Goal: Task Accomplishment & Management: Use online tool/utility

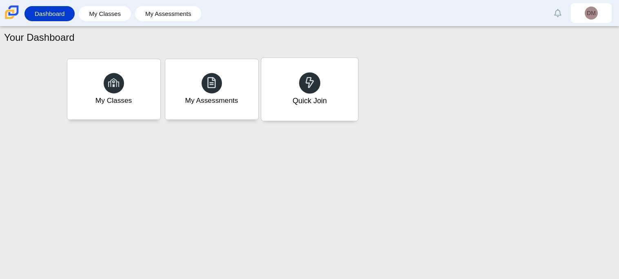
click at [310, 116] on div "Quick Join" at bounding box center [309, 89] width 97 height 63
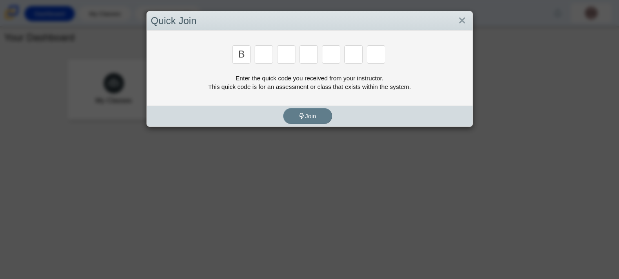
type input "B"
type input "m"
type input "r"
type input "3"
type input "5"
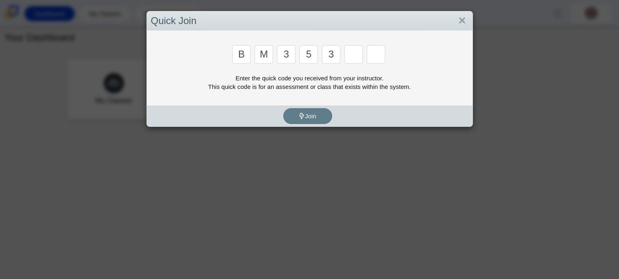
type input "3"
type input "g"
type input "b"
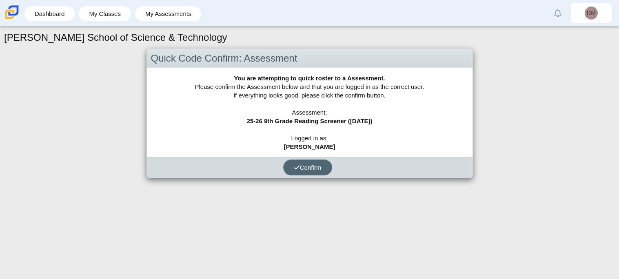
click at [320, 172] on button "Confirm" at bounding box center [307, 168] width 49 height 16
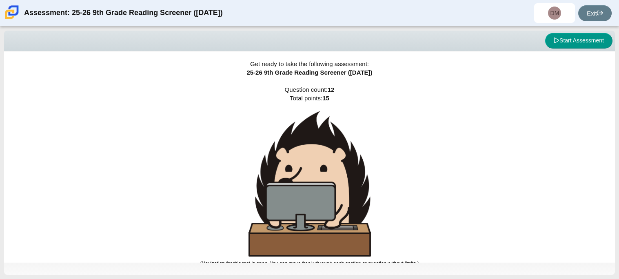
scroll to position [5, 0]
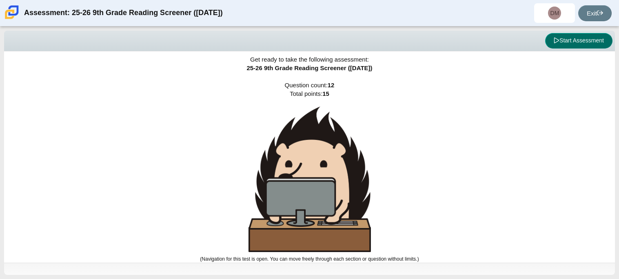
click at [576, 40] on button "Start Assessment" at bounding box center [578, 41] width 67 height 16
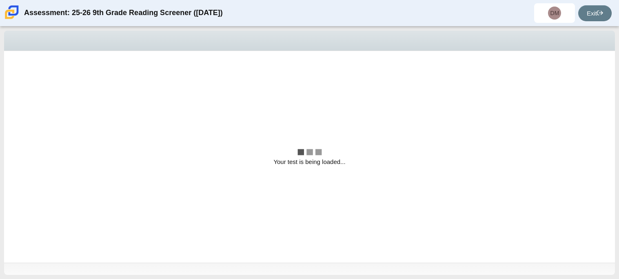
scroll to position [0, 0]
select select "ccc5b315-3c7c-471c-bf90-f22c8299c798"
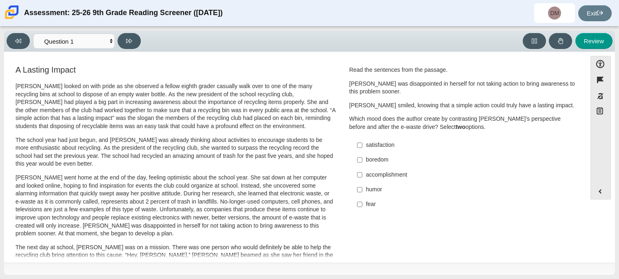
click at [375, 200] on div "fear" at bounding box center [469, 204] width 206 height 8
click at [362, 200] on input "fear fear" at bounding box center [359, 204] width 5 height 15
checkbox input "true"
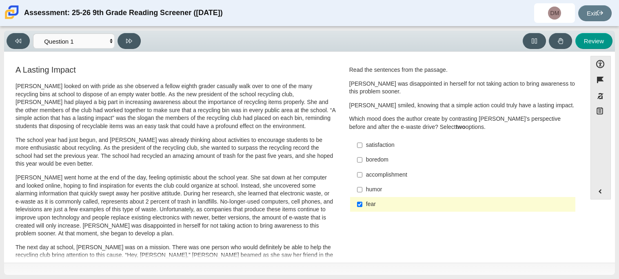
click at [366, 177] on div "accomplishment" at bounding box center [469, 175] width 206 height 8
click at [362, 177] on input "accomplishment accomplishment" at bounding box center [359, 174] width 5 height 15
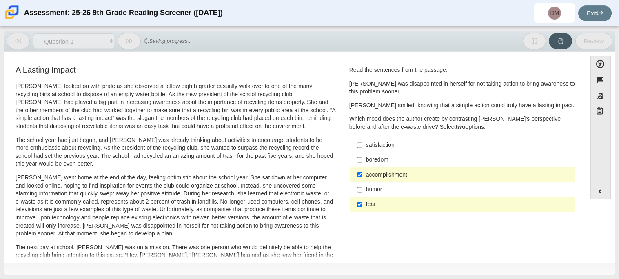
click at [366, 176] on div "accomplishment" at bounding box center [469, 175] width 206 height 8
click at [362, 176] on input "accomplishment accomplishment" at bounding box center [359, 174] width 5 height 15
checkbox input "false"
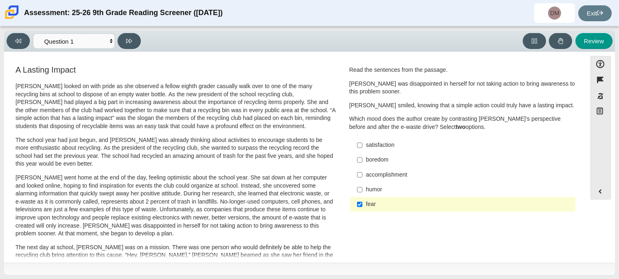
click at [366, 188] on div "humor" at bounding box center [469, 190] width 206 height 8
click at [362, 188] on input "humor humor" at bounding box center [359, 189] width 5 height 15
checkbox input "true"
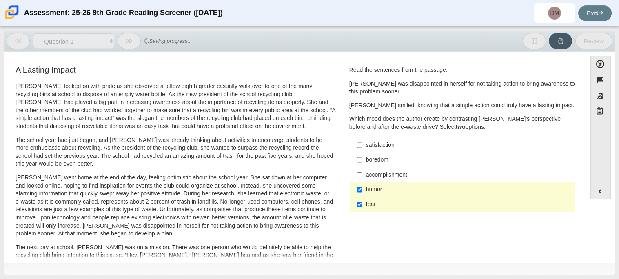
click at [381, 155] on label "boredom boredom" at bounding box center [463, 160] width 224 height 15
click at [362, 155] on input "boredom boredom" at bounding box center [359, 160] width 5 height 15
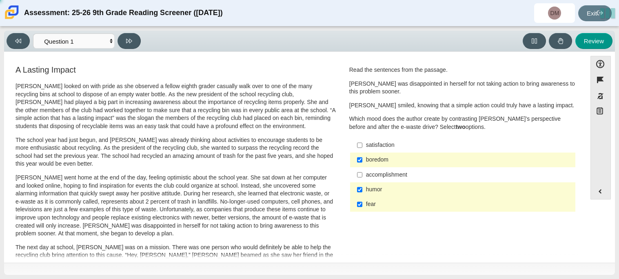
click at [381, 155] on label "boredom boredom" at bounding box center [463, 160] width 224 height 15
click at [362, 155] on input "boredom boredom" at bounding box center [359, 160] width 5 height 15
checkbox input "false"
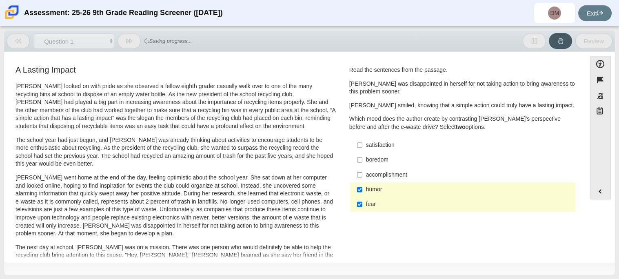
click at [380, 191] on div "humor" at bounding box center [469, 190] width 206 height 8
click at [362, 191] on input "humor humor" at bounding box center [359, 189] width 5 height 15
checkbox input "false"
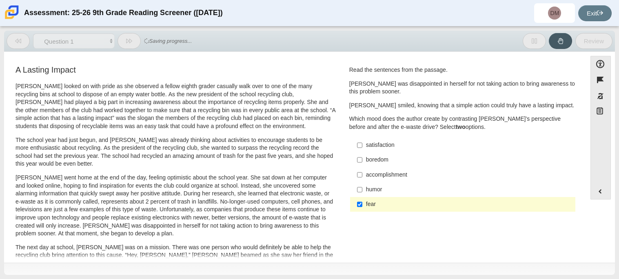
click at [379, 202] on div "fear" at bounding box center [469, 204] width 206 height 8
click at [362, 202] on input "fear fear" at bounding box center [359, 204] width 5 height 15
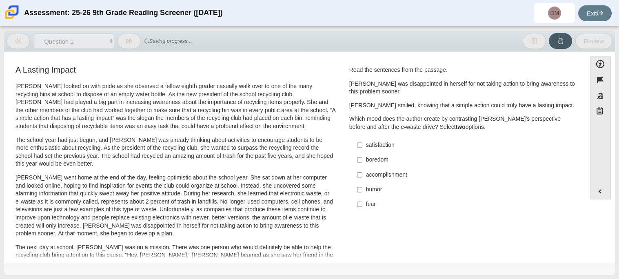
click at [379, 202] on div "fear" at bounding box center [469, 204] width 206 height 8
click at [362, 202] on input "fear fear" at bounding box center [359, 204] width 5 height 15
checkbox input "true"
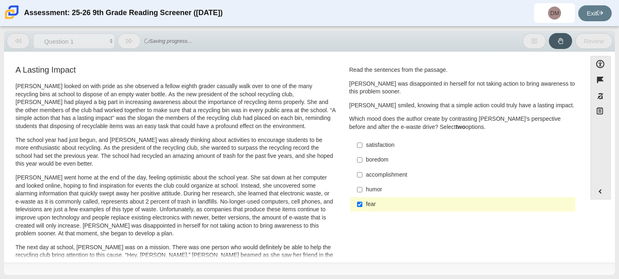
click at [378, 178] on div "accomplishment" at bounding box center [469, 175] width 206 height 8
click at [362, 178] on input "accomplishment accomplishment" at bounding box center [359, 174] width 5 height 15
checkbox input "true"
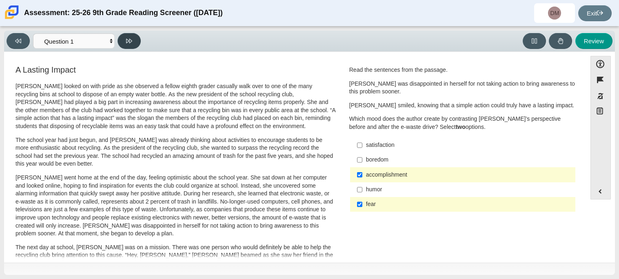
click at [136, 45] on button at bounding box center [129, 41] width 23 height 16
select select "0ff64528-ffd7-428d-b192-babfaadd44e8"
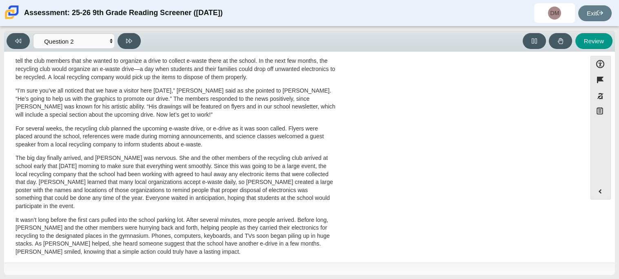
scroll to position [262, 0]
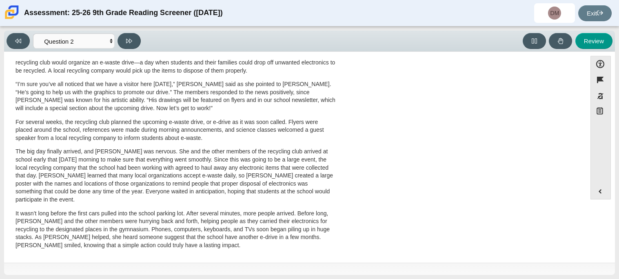
click at [66, 231] on p "It wasn’t long before the first cars pulled into the school parking lot. After …" at bounding box center [176, 230] width 320 height 40
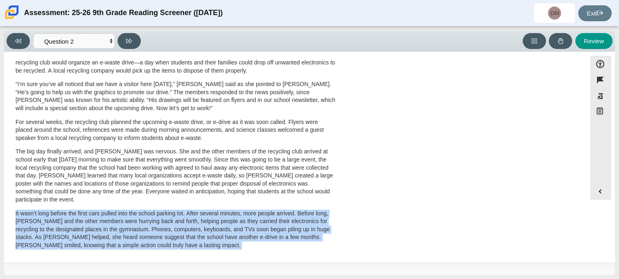
click at [244, 153] on p "The big day finally arrived, and Scarlett was nervous. She and the other member…" at bounding box center [176, 176] width 320 height 56
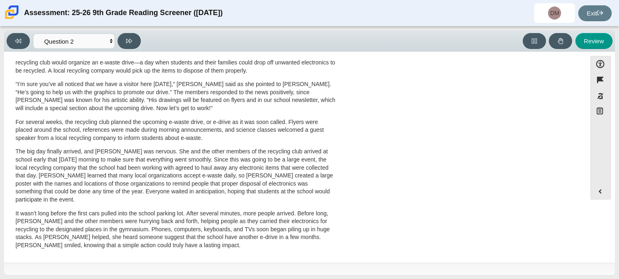
click at [244, 153] on p "The big day finally arrived, and Scarlett was nervous. She and the other member…" at bounding box center [176, 176] width 320 height 56
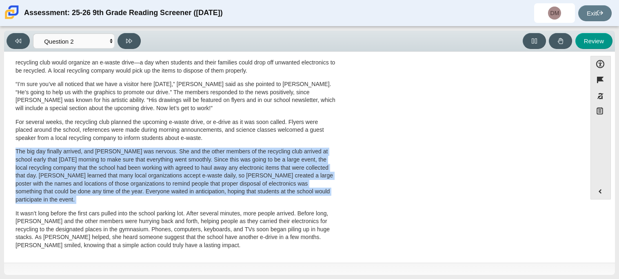
click at [102, 130] on p "For several weeks, the recycling club planned the upcoming e-waste drive, or e-…" at bounding box center [176, 130] width 320 height 24
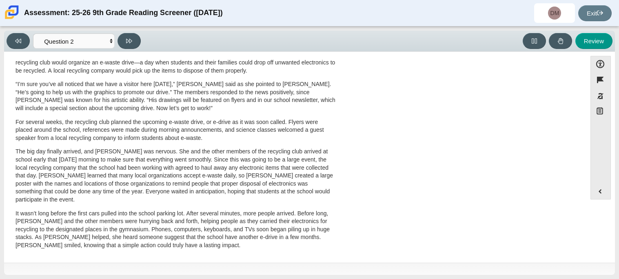
click at [102, 130] on p "For several weeks, the recycling club planned the upcoming e-waste drive, or e-…" at bounding box center [176, 130] width 320 height 24
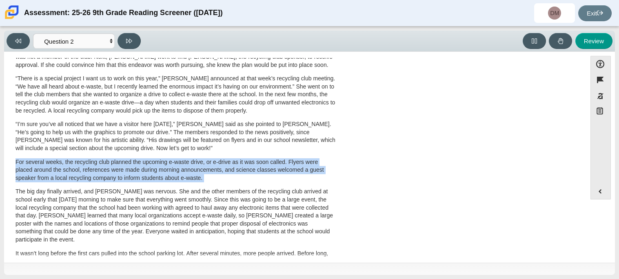
scroll to position [208, 0]
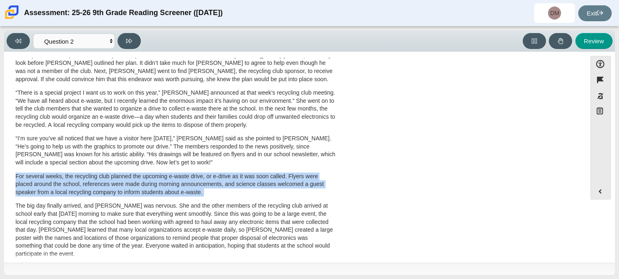
click at [142, 144] on p "“I’m sure you’ve all noticed that we have a visitor here today,” Scarlett said …" at bounding box center [176, 151] width 320 height 32
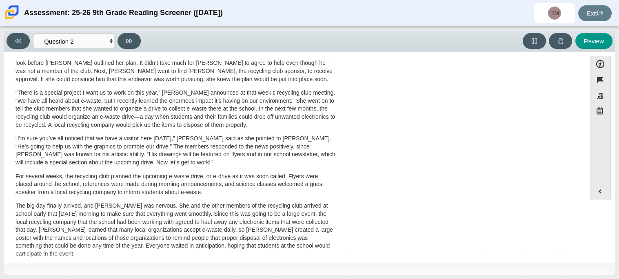
click at [142, 144] on p "“I’m sure you’ve all noticed that we have a visitor here today,” Scarlett said …" at bounding box center [176, 151] width 320 height 32
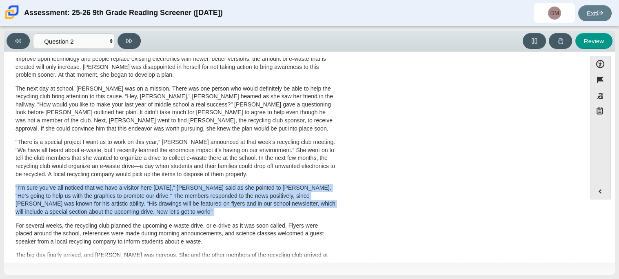
scroll to position [151, 0]
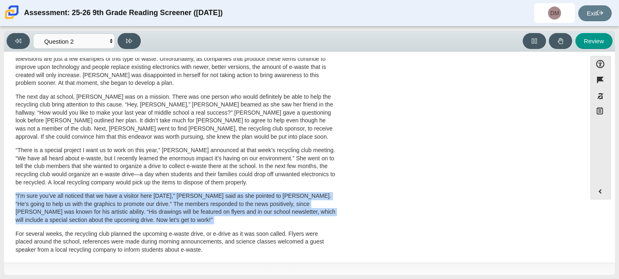
click at [142, 144] on div "Scarlett looked on with pride as she observed a fellow eighth grader casually w…" at bounding box center [176, 150] width 320 height 436
click at [144, 150] on p "“There is a special project I want us to work on this year,” Scarlett announced…" at bounding box center [176, 167] width 320 height 40
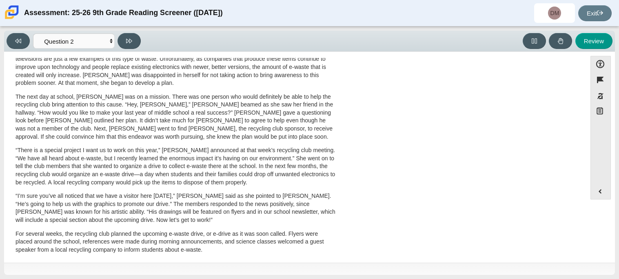
click at [144, 150] on p "“There is a special project I want us to work on this year,” Scarlett announced…" at bounding box center [176, 167] width 320 height 40
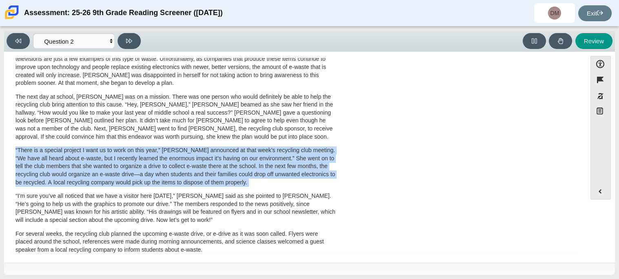
click at [147, 131] on p "The next day at school, Scarlett was on a mission. There was one person who wou…" at bounding box center [176, 117] width 320 height 48
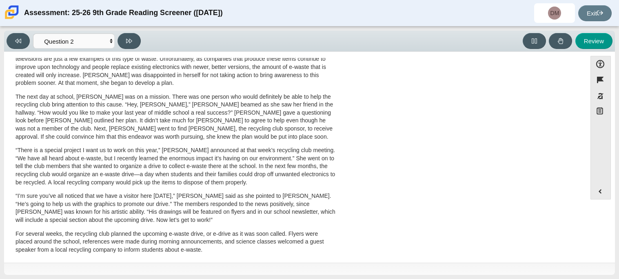
click at [147, 131] on p "The next day at school, Scarlett was on a mission. There was one person who wou…" at bounding box center [176, 117] width 320 height 48
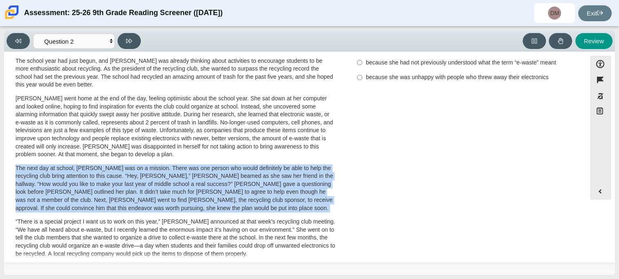
scroll to position [77, 0]
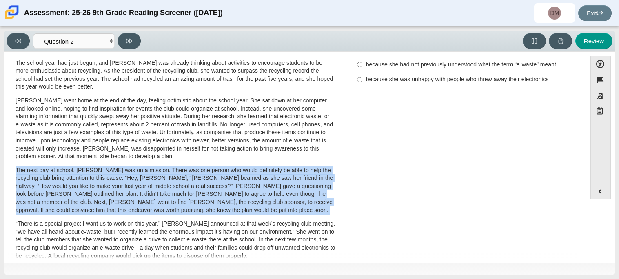
click at [147, 131] on p "Scarlett went home at the end of the day, feeling optimistic about the school y…" at bounding box center [176, 129] width 320 height 64
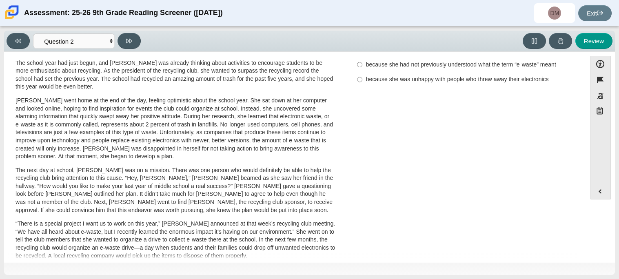
click at [147, 131] on p "Scarlett went home at the end of the day, feeling optimistic about the school y…" at bounding box center [176, 129] width 320 height 64
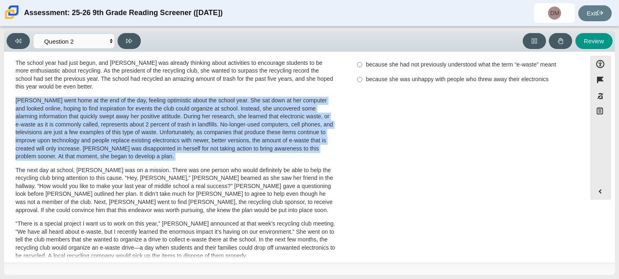
scroll to position [0, 0]
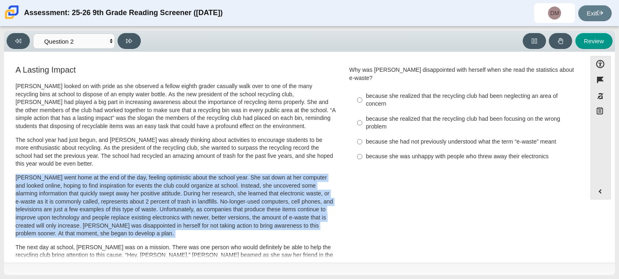
click at [153, 136] on p "The school year had just begun, and Scarlett was already thinking about activit…" at bounding box center [176, 152] width 320 height 32
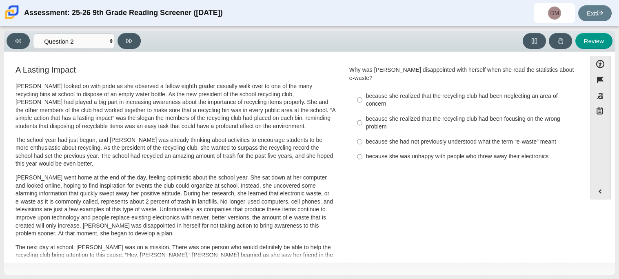
click at [153, 136] on p "The school year had just begun, and Scarlett was already thinking about activit…" at bounding box center [176, 152] width 320 height 32
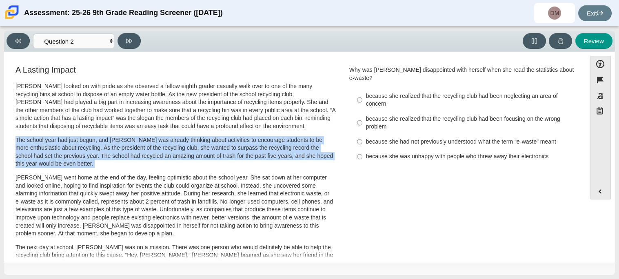
click at [153, 136] on p "The school year had just begun, and Scarlett was already thinking about activit…" at bounding box center [176, 152] width 320 height 32
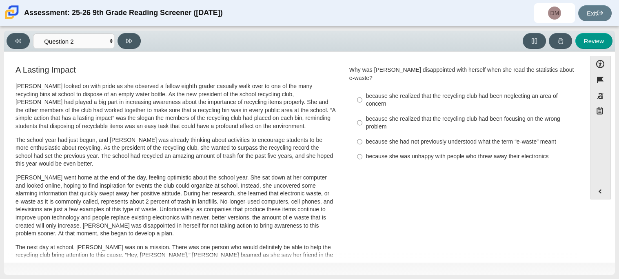
click at [153, 136] on p "The school year had just begun, and Scarlett was already thinking about activit…" at bounding box center [176, 152] width 320 height 32
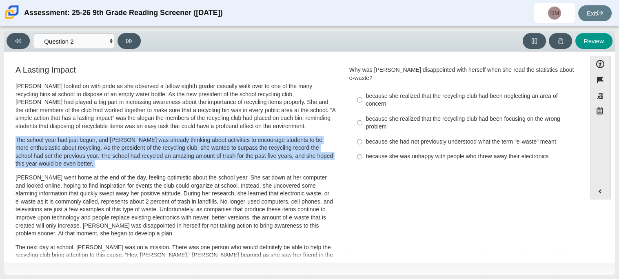
click at [150, 96] on p "Scarlett looked on with pride as she observed a fellow eighth grader casually w…" at bounding box center [176, 106] width 320 height 48
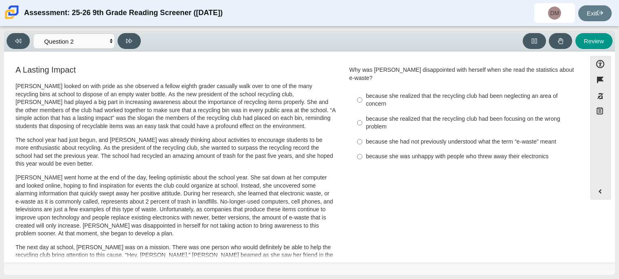
click at [150, 96] on p "Scarlett looked on with pride as she observed a fellow eighth grader casually w…" at bounding box center [176, 106] width 320 height 48
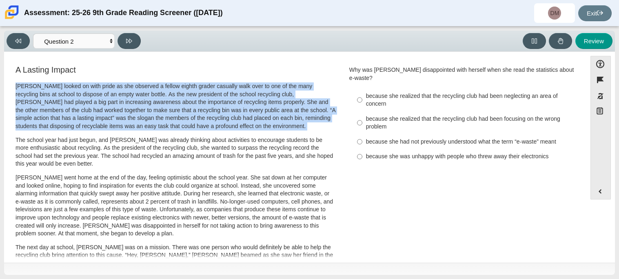
click at [527, 93] on div "because she realized that the recycling club had been neglecting an area of con…" at bounding box center [469, 100] width 206 height 16
click at [362, 93] on input "because she realized that the recycling club had been neglecting an area of con…" at bounding box center [359, 100] width 5 height 23
radio input "true"
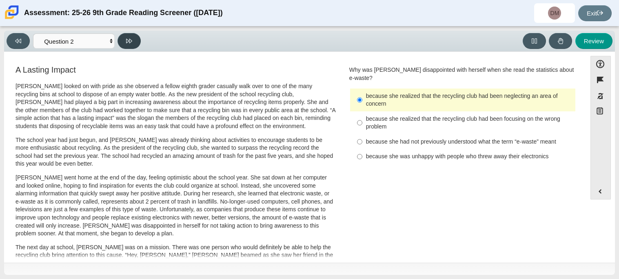
click at [134, 45] on button at bounding box center [129, 41] width 23 height 16
select select "7ce3d843-6974-4858-901c-1ff39630e843"
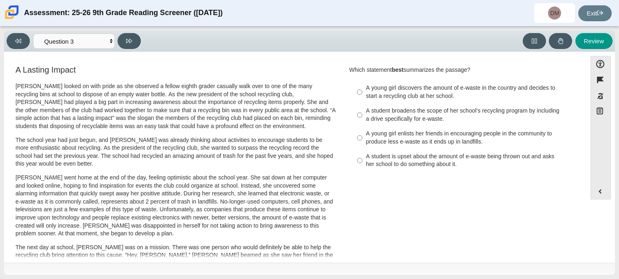
click at [445, 90] on div "A young girl discovers the amount of e-waste in the country and decides to star…" at bounding box center [469, 92] width 206 height 16
click at [362, 90] on input "A young girl discovers the amount of e-waste in the country and decides to star…" at bounding box center [359, 92] width 5 height 23
radio input "true"
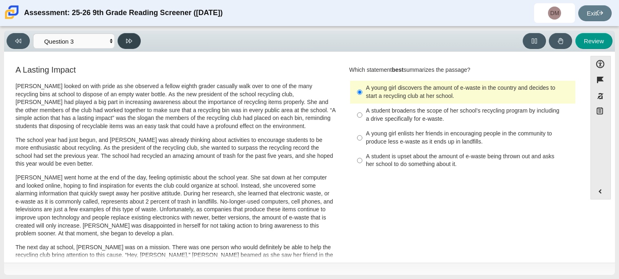
click at [136, 40] on button at bounding box center [129, 41] width 23 height 16
select select "ca9ea0f1-49c5-4bd1-83b0-472c18652b42"
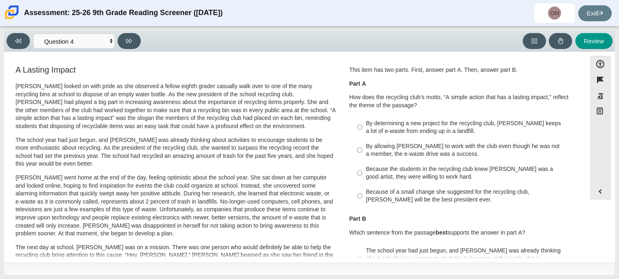
click at [422, 125] on div "By determining a new project for the recycling club, Scarlett keeps a lot of e-…" at bounding box center [469, 128] width 206 height 16
click at [362, 125] on input "By determining a new project for the recycling club, Scarlett keeps a lot of e-…" at bounding box center [359, 127] width 5 height 23
radio input "true"
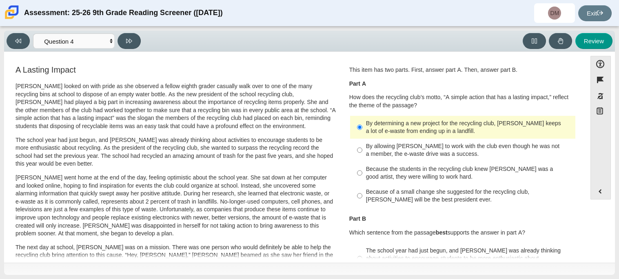
click at [425, 133] on div "By determining a new project for the recycling club, Scarlett keeps a lot of e-…" at bounding box center [469, 128] width 206 height 16
click at [362, 133] on input "By determining a new project for the recycling club, Scarlett keeps a lot of e-…" at bounding box center [359, 127] width 5 height 23
click at [425, 133] on div "By determining a new project for the recycling club, Scarlett keeps a lot of e-…" at bounding box center [469, 128] width 206 height 16
click at [362, 133] on input "By determining a new project for the recycling club, Scarlett keeps a lot of e-…" at bounding box center [359, 127] width 5 height 23
click at [425, 133] on div "By determining a new project for the recycling club, Scarlett keeps a lot of e-…" at bounding box center [469, 128] width 206 height 16
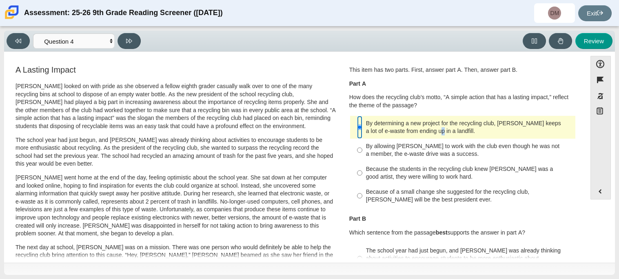
click at [362, 133] on input "By determining a new project for the recycling club, Scarlett keeps a lot of e-…" at bounding box center [359, 127] width 5 height 23
click at [425, 133] on div "By determining a new project for the recycling club, Scarlett keeps a lot of e-…" at bounding box center [469, 128] width 206 height 16
click at [362, 133] on input "By determining a new project for the recycling club, Scarlett keeps a lot of e-…" at bounding box center [359, 127] width 5 height 23
click at [445, 134] on div "By determining a new project for the recycling club, Scarlett keeps a lot of e-…" at bounding box center [469, 128] width 206 height 16
click at [362, 134] on input "By determining a new project for the recycling club, Scarlett keeps a lot of e-…" at bounding box center [359, 127] width 5 height 23
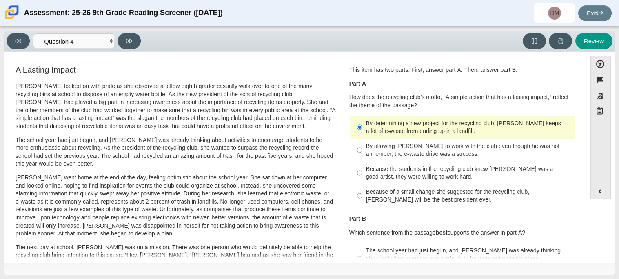
click at [448, 134] on div "By determining a new project for the recycling club, Scarlett keeps a lot of e-…" at bounding box center [469, 128] width 206 height 16
click at [362, 134] on input "By determining a new project for the recycling club, Scarlett keeps a lot of e-…" at bounding box center [359, 127] width 5 height 23
click at [454, 133] on div "By determining a new project for the recycling club, Scarlett keeps a lot of e-…" at bounding box center [469, 128] width 206 height 16
click at [362, 133] on input "By determining a new project for the recycling club, Scarlett keeps a lot of e-…" at bounding box center [359, 127] width 5 height 23
click at [406, 143] on div "By allowing Juan Carlos to work with the club even though he was not a member, …" at bounding box center [469, 150] width 206 height 16
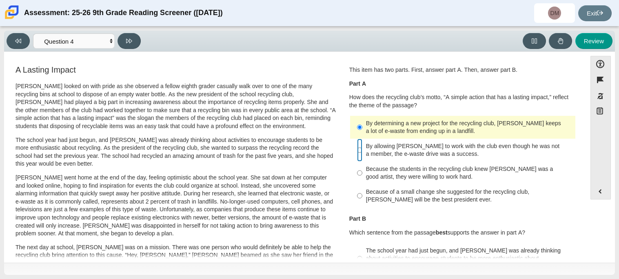
click at [362, 143] on input "By allowing Juan Carlos to work with the club even though he was not a member, …" at bounding box center [359, 150] width 5 height 23
radio input "true"
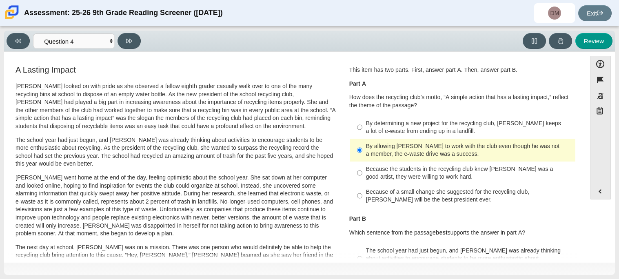
click at [372, 131] on div "By determining a new project for the recycling club, Scarlett keeps a lot of e-…" at bounding box center [469, 128] width 206 height 16
click at [362, 131] on input "By determining a new project for the recycling club, Scarlett keeps a lot of e-…" at bounding box center [359, 127] width 5 height 23
radio input "true"
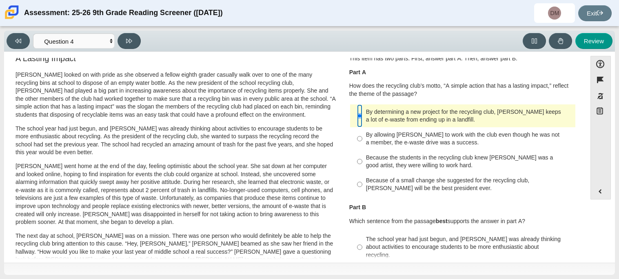
scroll to position [13, 0]
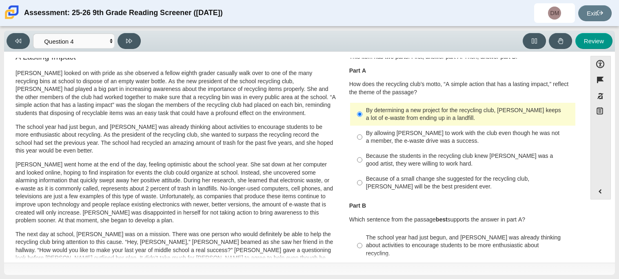
click at [406, 165] on div "Because the students in the recycling club knew Juan Carlos was a good artist, …" at bounding box center [469, 160] width 206 height 16
click at [362, 165] on input "Because the students in the recycling club knew Juan Carlos was a good artist, …" at bounding box center [359, 160] width 5 height 23
radio input "true"
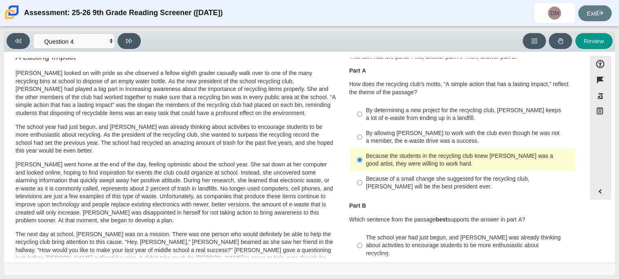
click at [414, 135] on div "By allowing Juan Carlos to work with the club even though he was not a member, …" at bounding box center [469, 137] width 206 height 16
click at [362, 135] on input "By allowing Juan Carlos to work with the club even though he was not a member, …" at bounding box center [359, 137] width 5 height 23
radio input "true"
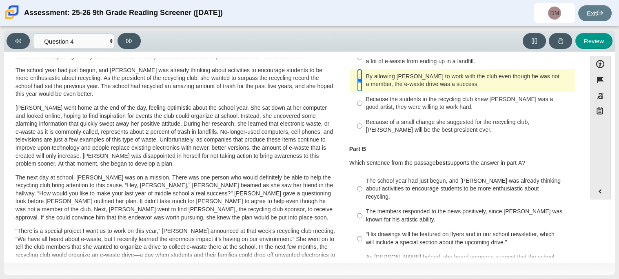
scroll to position [87, 0]
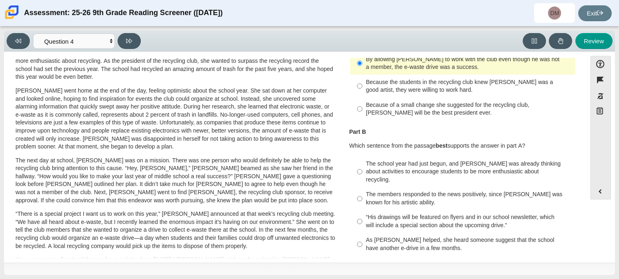
click at [408, 170] on div "The school year had just begun, and Scarlett was already thinking about activit…" at bounding box center [469, 172] width 206 height 24
click at [362, 170] on input "The school year had just begun, and Scarlett was already thinking about activit…" at bounding box center [359, 171] width 5 height 31
radio input "true"
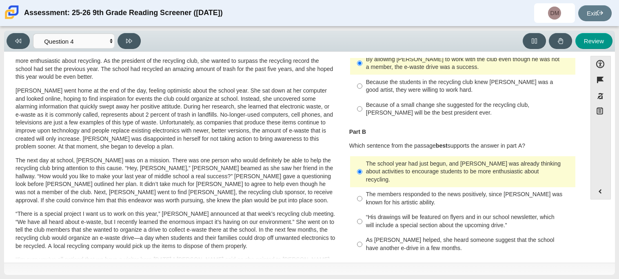
click at [442, 193] on div "The members responded to the news positively, since Juan Carlos was known for h…" at bounding box center [469, 199] width 206 height 16
click at [362, 193] on input "The members responded to the news positively, since Juan Carlos was known for h…" at bounding box center [359, 198] width 5 height 23
radio input "true"
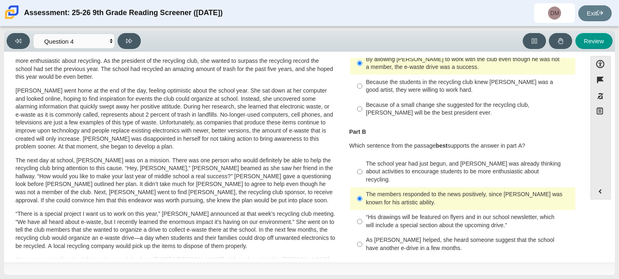
click at [412, 236] on div "As Scarlett helped, she heard someone suggest that the school have another e-dr…" at bounding box center [469, 244] width 206 height 16
click at [362, 233] on input "As Scarlett helped, she heard someone suggest that the school have another e-dr…" at bounding box center [359, 244] width 5 height 23
radio input "true"
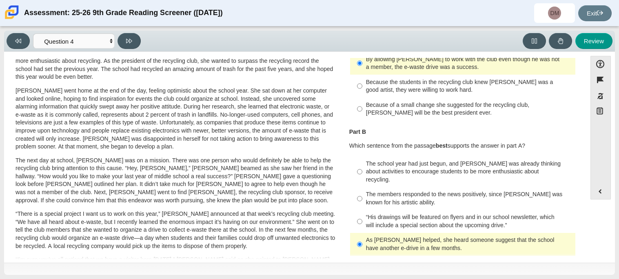
click at [422, 210] on label "“His drawings will be featured on flyers and in our school newsletter, which wi…" at bounding box center [463, 221] width 224 height 23
click at [362, 210] on input "“His drawings will be featured on flyers and in our school newsletter, which wi…" at bounding box center [359, 221] width 5 height 23
radio input "true"
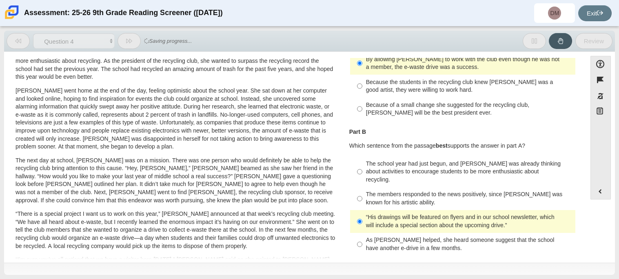
click at [410, 191] on div "The members responded to the news positively, since Juan Carlos was known for h…" at bounding box center [469, 199] width 206 height 16
click at [362, 188] on input "The members responded to the news positively, since Juan Carlos was known for h…" at bounding box center [359, 198] width 5 height 23
radio input "true"
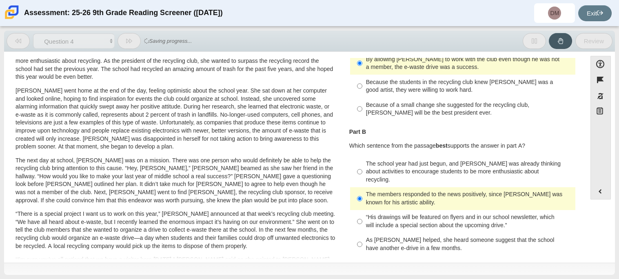
click at [406, 175] on div "The school year had just begun, and Scarlett was already thinking about activit…" at bounding box center [469, 172] width 206 height 24
click at [362, 175] on input "The school year had just begun, and Scarlett was already thinking about activit…" at bounding box center [359, 171] width 5 height 31
radio input "true"
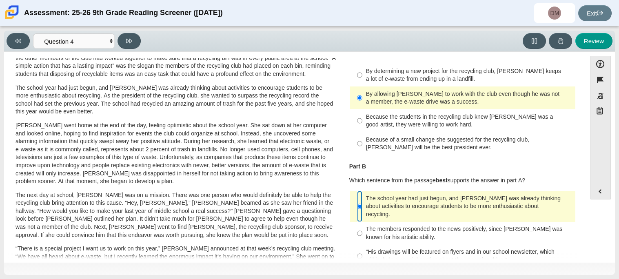
scroll to position [51, 0]
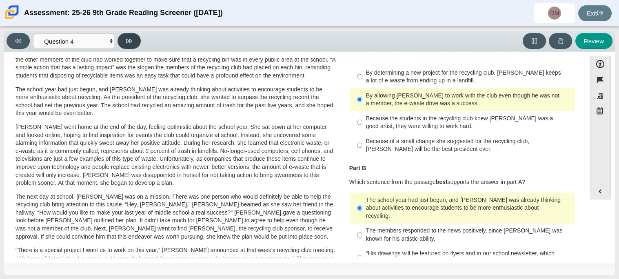
click at [133, 40] on button at bounding box center [129, 41] width 23 height 16
select select "e41f1a79-e29f-4095-8030-a53364015bed"
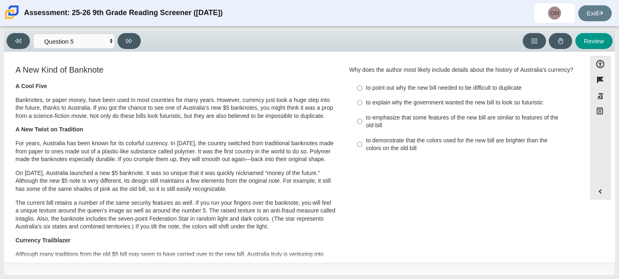
click at [482, 89] on div "to point out why the new bill needed to be difficult to duplicate" at bounding box center [469, 88] width 206 height 8
click at [362, 89] on input "to point out why the new bill needed to be difficult to duplicate to point out …" at bounding box center [359, 88] width 5 height 15
radio input "true"
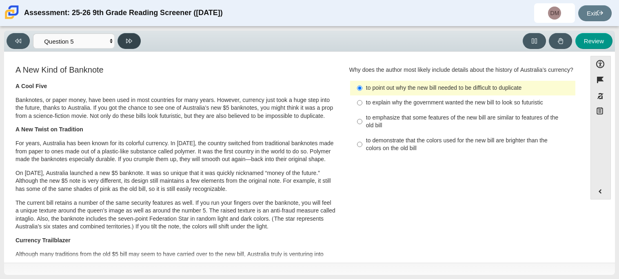
click at [134, 40] on button at bounding box center [129, 41] width 23 height 16
select select "69146e31-7b3d-4a3e-9ce6-f30c24342ae0"
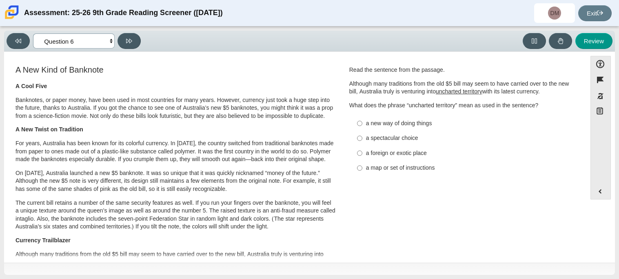
click at [105, 42] on select "Questions Question 1 Question 2 Question 3 Question 4 Question 5 Question 6 Que…" at bounding box center [74, 40] width 82 height 15
click at [99, 38] on select "Questions Question 1 Question 2 Question 3 Question 4 Question 5 Question 6 Que…" at bounding box center [74, 40] width 82 height 15
click at [76, 40] on select "Questions Question 1 Question 2 Question 3 Question 4 Question 5 Question 6 Que…" at bounding box center [74, 40] width 82 height 15
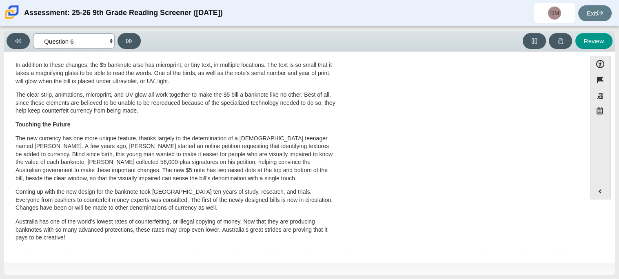
scroll to position [0, 0]
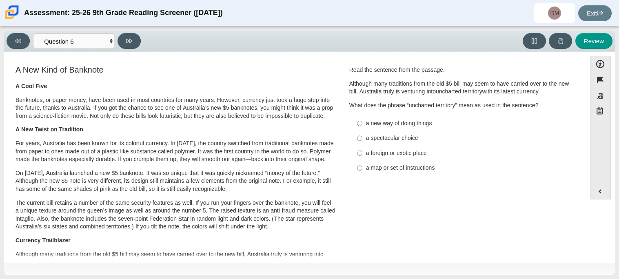
click at [400, 137] on div "a spectacular choice" at bounding box center [469, 138] width 206 height 8
click at [362, 137] on input "a spectacular choice a spectacular choice" at bounding box center [359, 138] width 5 height 15
radio input "true"
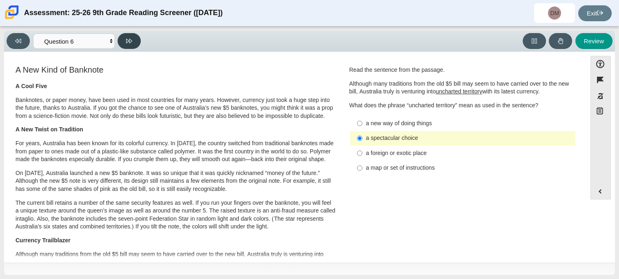
click at [139, 42] on button at bounding box center [129, 41] width 23 height 16
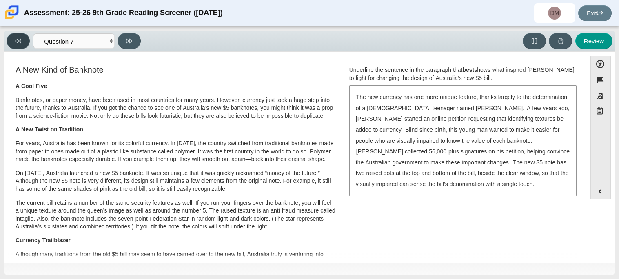
click at [23, 41] on button at bounding box center [18, 41] width 23 height 16
select select "69146e31-7b3d-4a3e-9ce6-f30c24342ae0"
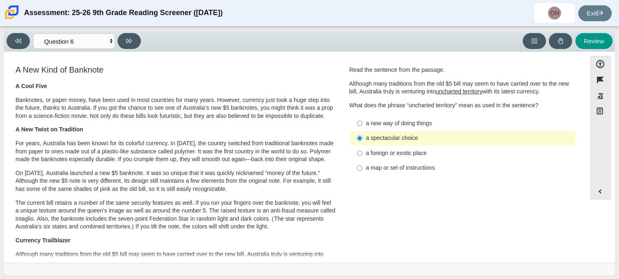
click at [409, 155] on div "a foreign or exotic place" at bounding box center [469, 153] width 206 height 8
click at [362, 155] on input "a foreign or exotic place a foreign or exotic place" at bounding box center [359, 153] width 5 height 15
radio input "true"
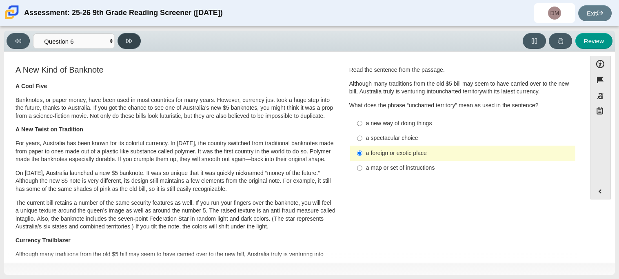
click at [133, 38] on button at bounding box center [129, 41] width 23 height 16
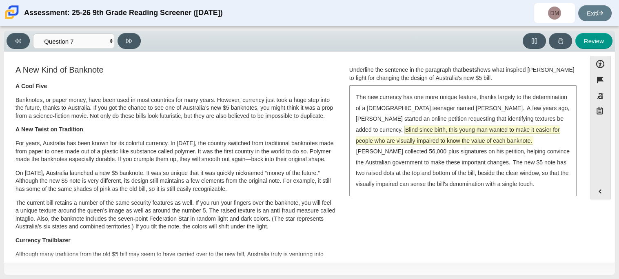
click at [427, 128] on span "Blind since birth, this young man wanted to make it easier for people who are v…" at bounding box center [458, 135] width 204 height 18
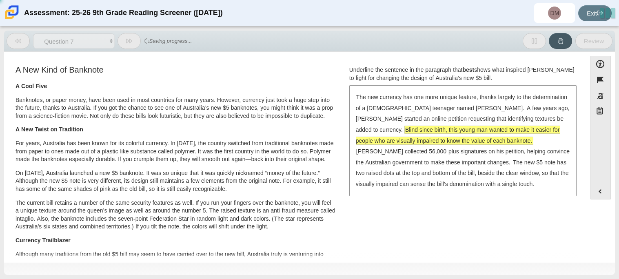
click at [427, 128] on span "Blind since birth, this young man wanted to make it easier for people who are v…" at bounding box center [458, 135] width 204 height 18
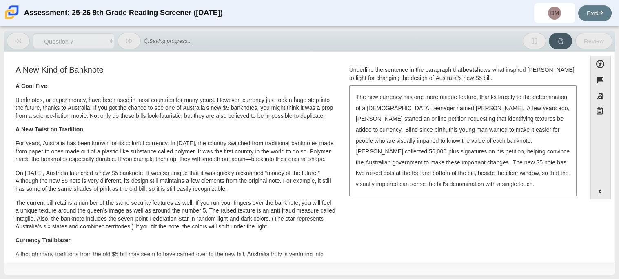
click at [276, 46] on div "Review" at bounding box center [402, 41] width 421 height 16
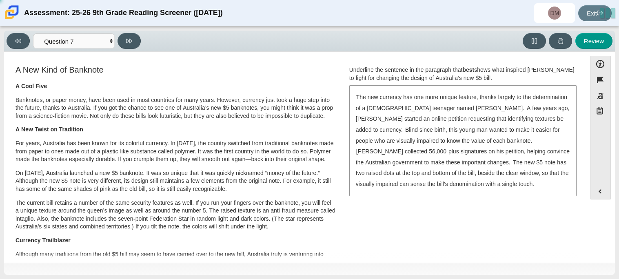
click at [276, 46] on div "Review" at bounding box center [378, 41] width 469 height 16
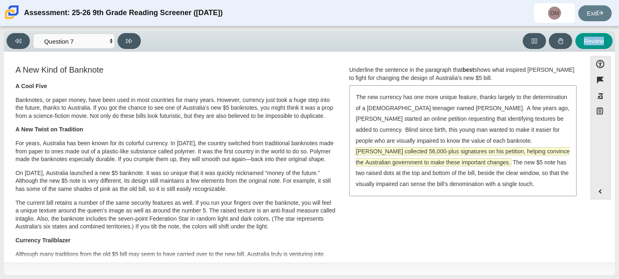
click at [494, 149] on span "McLeod collected 56,000-plus signatures on his petition, helping convince the A…" at bounding box center [463, 157] width 214 height 18
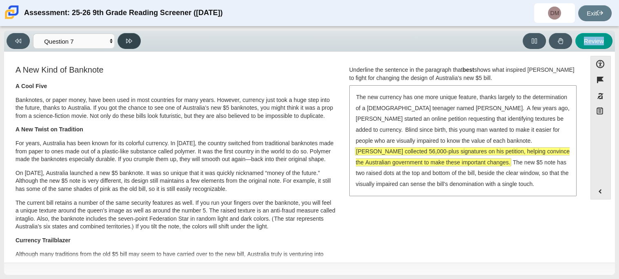
click at [137, 43] on button at bounding box center [129, 41] width 23 height 16
select select "ea8338c2-a6a3-418e-a305-2b963b54a290"
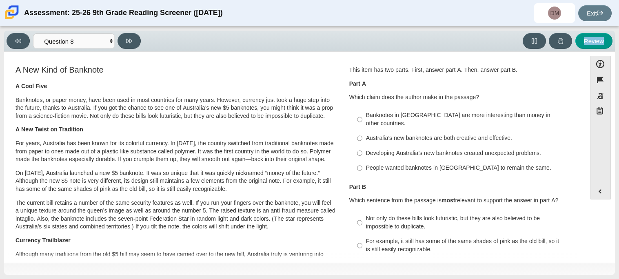
scroll to position [5, 0]
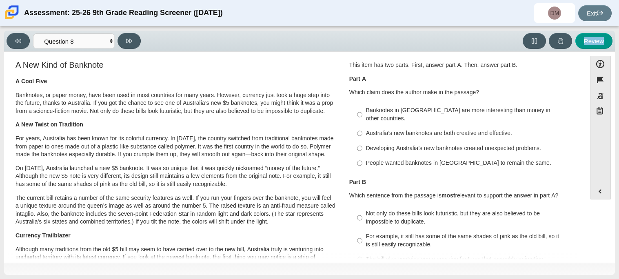
click at [382, 144] on div "Developing Australia’s new banknotes created unexpected problems." at bounding box center [469, 148] width 206 height 8
click at [362, 141] on input "Developing Australia’s new banknotes created unexpected problems. Developing Au…" at bounding box center [359, 148] width 5 height 15
radio input "true"
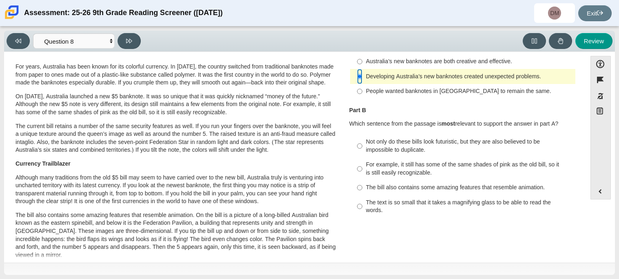
scroll to position [77, 0]
click at [417, 87] on label "People wanted banknotes in Australia to remain the same. People wanted banknote…" at bounding box center [463, 91] width 224 height 15
click at [362, 87] on input "People wanted banknotes in Australia to remain the same. People wanted banknote…" at bounding box center [359, 91] width 5 height 15
radio input "true"
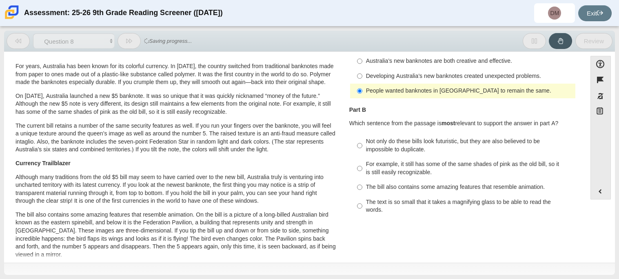
click at [413, 72] on div "Developing Australia’s new banknotes created unexpected problems." at bounding box center [469, 76] width 206 height 8
click at [362, 69] on input "Developing Australia’s new banknotes created unexpected problems. Developing Au…" at bounding box center [359, 76] width 5 height 15
radio input "true"
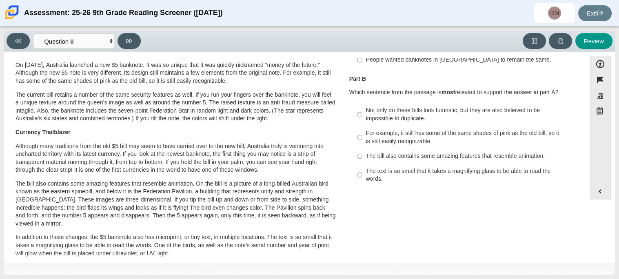
scroll to position [108, 0]
click at [428, 167] on div "The text is so small that it takes a magnifying glass to be able to read the wo…" at bounding box center [469, 175] width 206 height 16
click at [362, 164] on input "The text is so small that it takes a magnifying glass to be able to read the wo…" at bounding box center [359, 175] width 5 height 23
radio input "true"
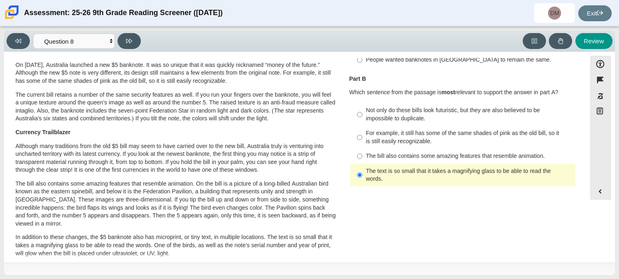
click at [425, 111] on div "Not only do these bills look futuristic, but they are also believed to be impos…" at bounding box center [469, 115] width 206 height 16
click at [362, 111] on input "Not only do these bills look futuristic, but they are also believed to be impos…" at bounding box center [359, 114] width 5 height 23
radio input "true"
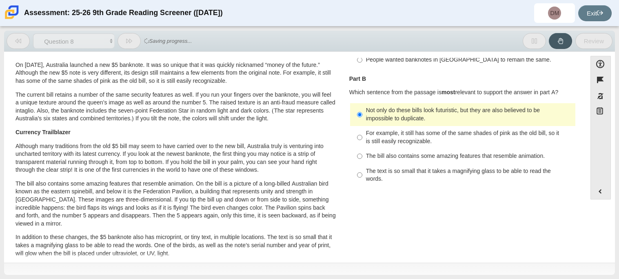
click at [373, 126] on label "For example, it still has some of the same shades of pink as the old bill, so i…" at bounding box center [463, 137] width 224 height 23
click at [362, 126] on input "For example, it still has some of the same shades of pink as the old bill, so i…" at bounding box center [359, 137] width 5 height 23
radio input "true"
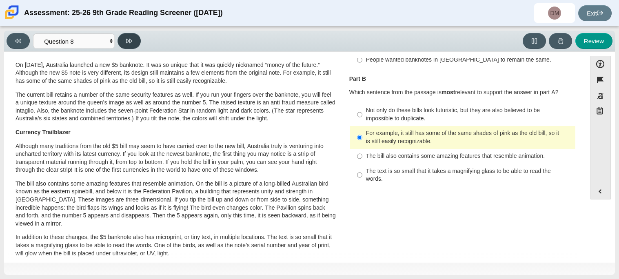
click at [130, 33] on button at bounding box center [129, 41] width 23 height 16
select select "89f058d6-b15c-4ef5-a4b3-fdaffb8868b6"
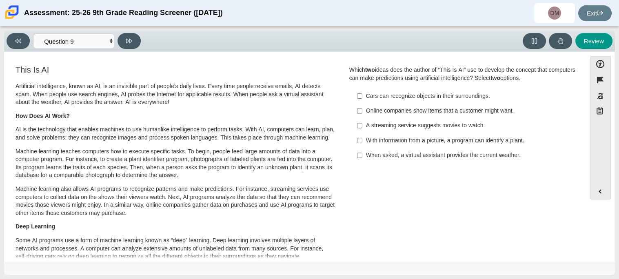
click at [413, 128] on div "A streaming service suggests movies to watch." at bounding box center [469, 126] width 206 height 8
click at [362, 128] on input "A streaming service suggests movies to watch. A streaming service suggests movi…" at bounding box center [359, 125] width 5 height 15
checkbox input "true"
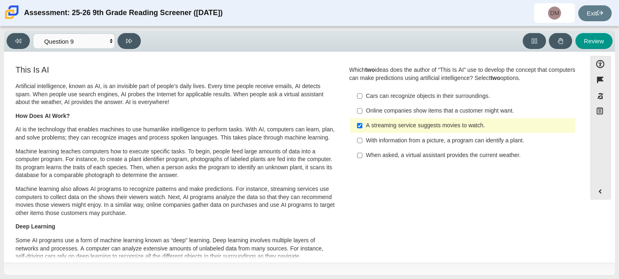
click at [422, 145] on label "With information from a picture, a program can identify a plant. With informati…" at bounding box center [463, 140] width 224 height 15
click at [362, 145] on input "With information from a picture, a program can identify a plant. With informati…" at bounding box center [359, 140] width 5 height 15
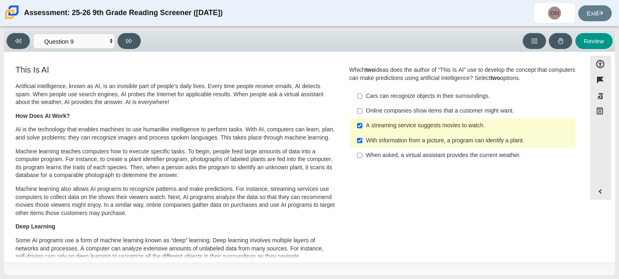
click at [422, 145] on label "With information from a picture, a program can identify a plant. With informati…" at bounding box center [463, 140] width 224 height 15
click at [362, 145] on input "With information from a picture, a program can identify a plant. With informati…" at bounding box center [359, 140] width 5 height 15
checkbox input "false"
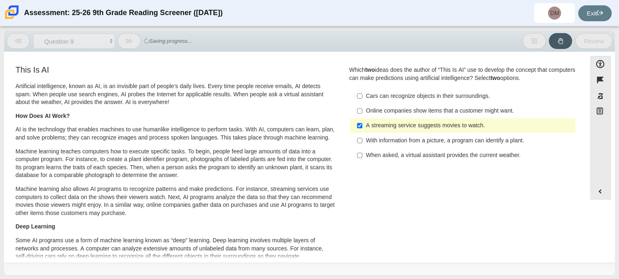
click at [408, 112] on div "Online companies show items that a customer might want." at bounding box center [469, 111] width 206 height 8
click at [362, 112] on input "Online companies show items that a customer might want. Online companies show i…" at bounding box center [359, 111] width 5 height 15
checkbox input "true"
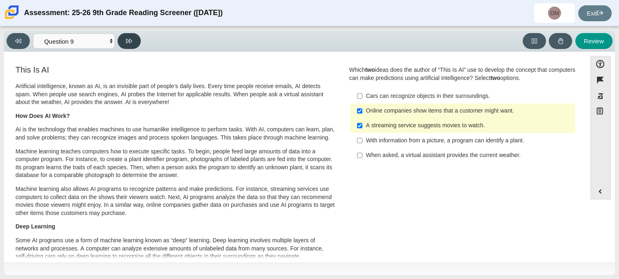
click at [127, 35] on button at bounding box center [129, 41] width 23 height 16
select select "cdf3c14e-a918-44d1-9b63-3db0fa81641e"
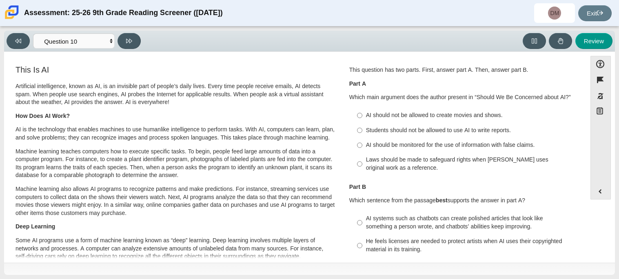
click at [436, 123] on label "Students should not be allowed to use AI to write reports. Students should not …" at bounding box center [463, 130] width 224 height 15
click at [362, 123] on input "Students should not be allowed to use AI to write reports. Students should not …" at bounding box center [359, 130] width 5 height 15
radio input "true"
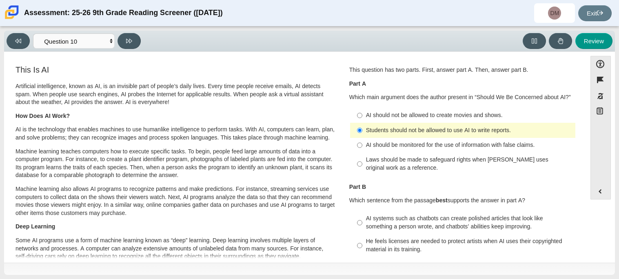
click at [451, 153] on label "Laws should be made to safeguard rights when AI uses original work as a referen…" at bounding box center [463, 164] width 224 height 23
click at [362, 153] on input "Laws should be made to safeguard rights when AI uses original work as a referen…" at bounding box center [359, 164] width 5 height 23
radio input "true"
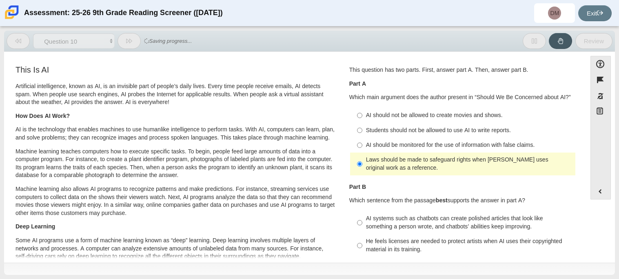
click at [438, 129] on div "Students should not be allowed to use AI to write reports." at bounding box center [469, 131] width 206 height 8
click at [362, 129] on input "Students should not be allowed to use AI to write reports. Students should not …" at bounding box center [359, 130] width 5 height 15
radio input "true"
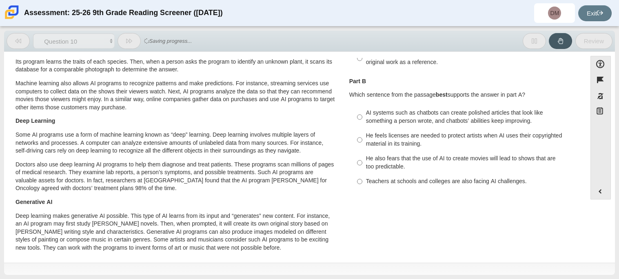
scroll to position [109, 0]
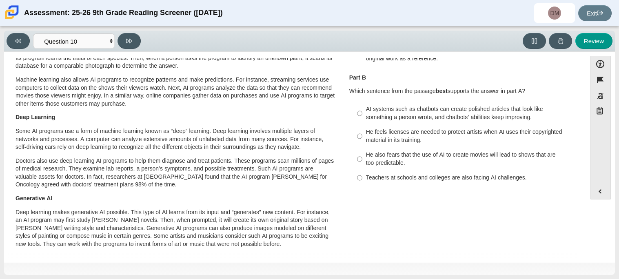
click at [438, 119] on div "AI systems such as chatbots can create polished articles that look like somethi…" at bounding box center [469, 113] width 206 height 16
click at [362, 119] on input "AI systems such as chatbots can create polished articles that look like somethi…" at bounding box center [359, 113] width 5 height 23
radio input "true"
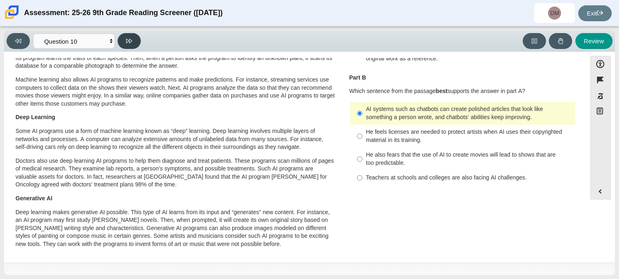
click at [139, 38] on button at bounding box center [129, 41] width 23 height 16
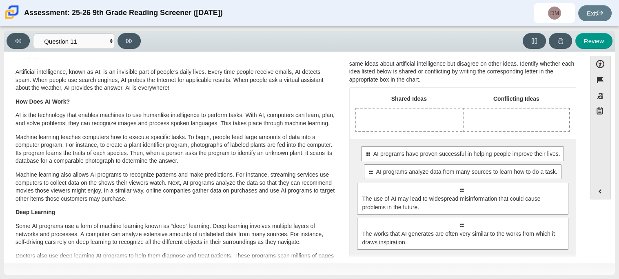
scroll to position [0, 0]
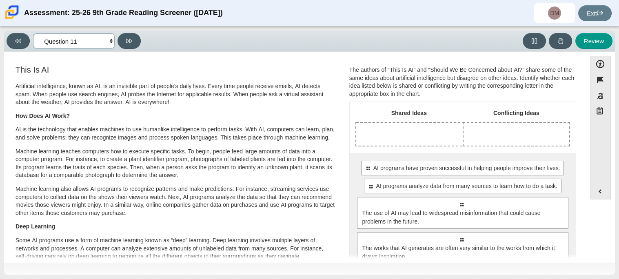
click at [82, 43] on select "Questions Question 1 Question 2 Question 3 Question 4 Question 5 Question 6 Que…" at bounding box center [74, 40] width 82 height 15
click at [78, 36] on select "Questions Question 1 Question 2 Question 3 Question 4 Question 5 Question 6 Que…" at bounding box center [74, 40] width 82 height 15
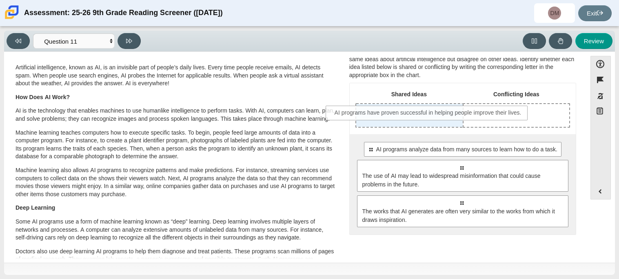
drag, startPoint x: 443, startPoint y: 152, endPoint x: 411, endPoint y: 122, distance: 44.2
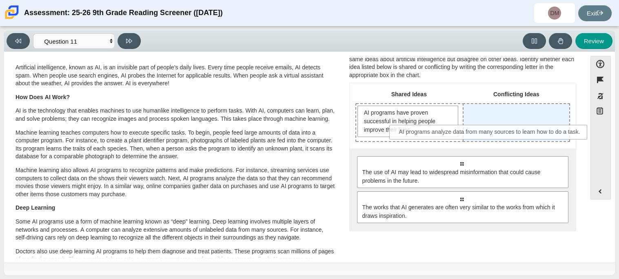
drag, startPoint x: 477, startPoint y: 162, endPoint x: 507, endPoint y: 129, distance: 44.8
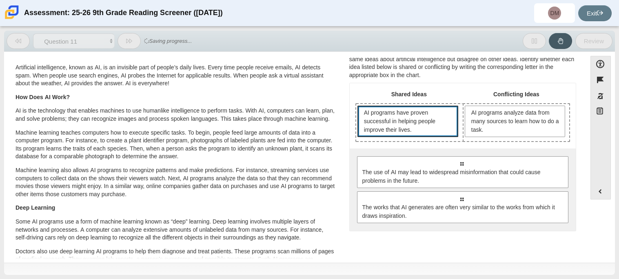
click at [451, 130] on span "AI programs have proven successful in helping people improve their lives." at bounding box center [408, 121] width 101 height 31
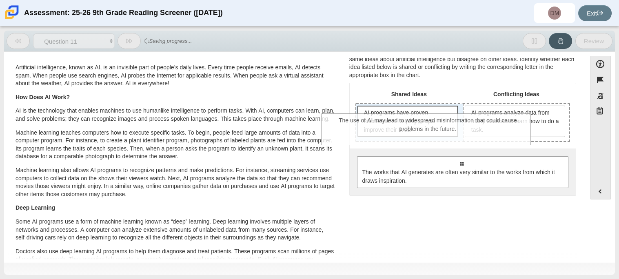
drag, startPoint x: 453, startPoint y: 167, endPoint x: 420, endPoint y: 123, distance: 54.2
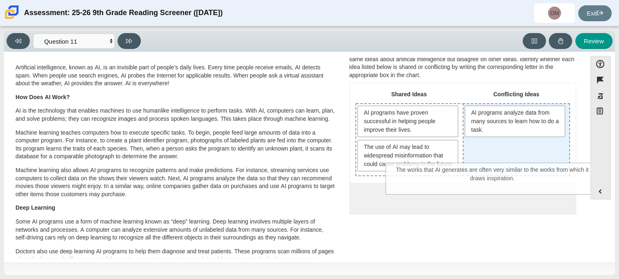
drag, startPoint x: 448, startPoint y: 207, endPoint x: 493, endPoint y: 154, distance: 69.5
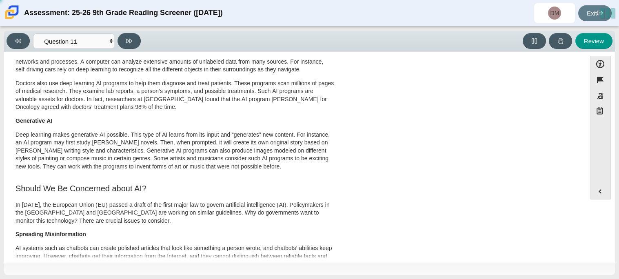
scroll to position [0, 0]
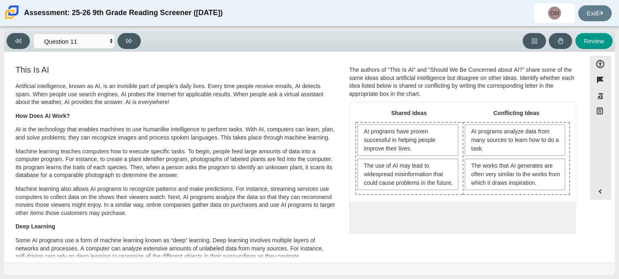
click at [140, 44] on div "Viewing Question 11 of 12 in Pacing Mode Questions Question 1 Question 2 Questi…" at bounding box center [76, 41] width 138 height 16
click at [135, 42] on button at bounding box center [129, 41] width 23 height 16
select select "c3effed4-44ce-4a19-bd96-1787f34e9b4c"
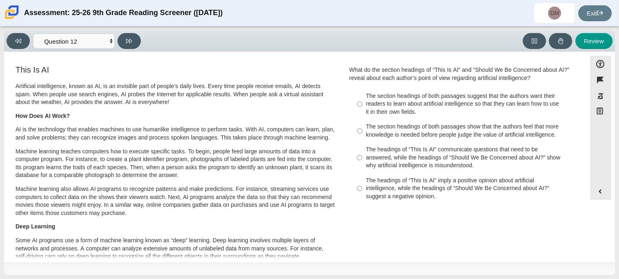
click at [450, 142] on label "The headings of “This Is AI” communicate questions that need to be answered, wh…" at bounding box center [463, 157] width 224 height 31
click at [362, 142] on input "The headings of “This Is AI” communicate questions that need to be answered, wh…" at bounding box center [359, 157] width 5 height 31
radio input "true"
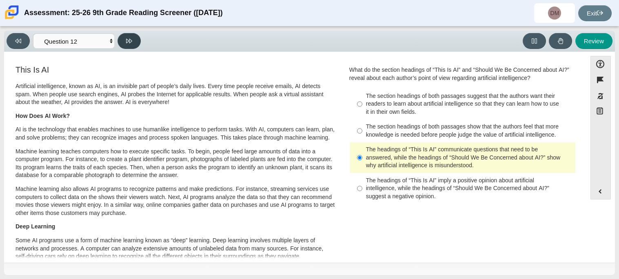
click at [125, 40] on button at bounding box center [129, 41] width 23 height 16
select select "review"
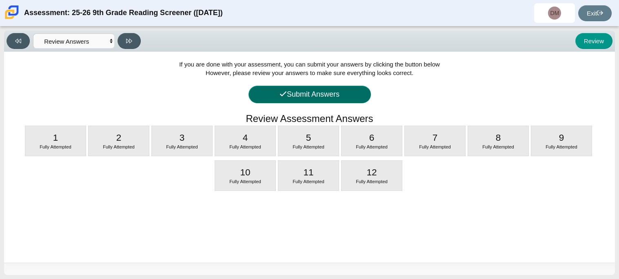
click at [342, 96] on button "Submit Answers" at bounding box center [310, 95] width 122 height 18
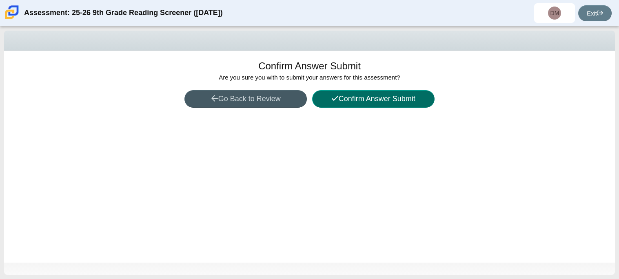
click at [342, 96] on button "Confirm Answer Submit" at bounding box center [373, 99] width 122 height 18
